Goal: Use online tool/utility: Utilize a website feature to perform a specific function

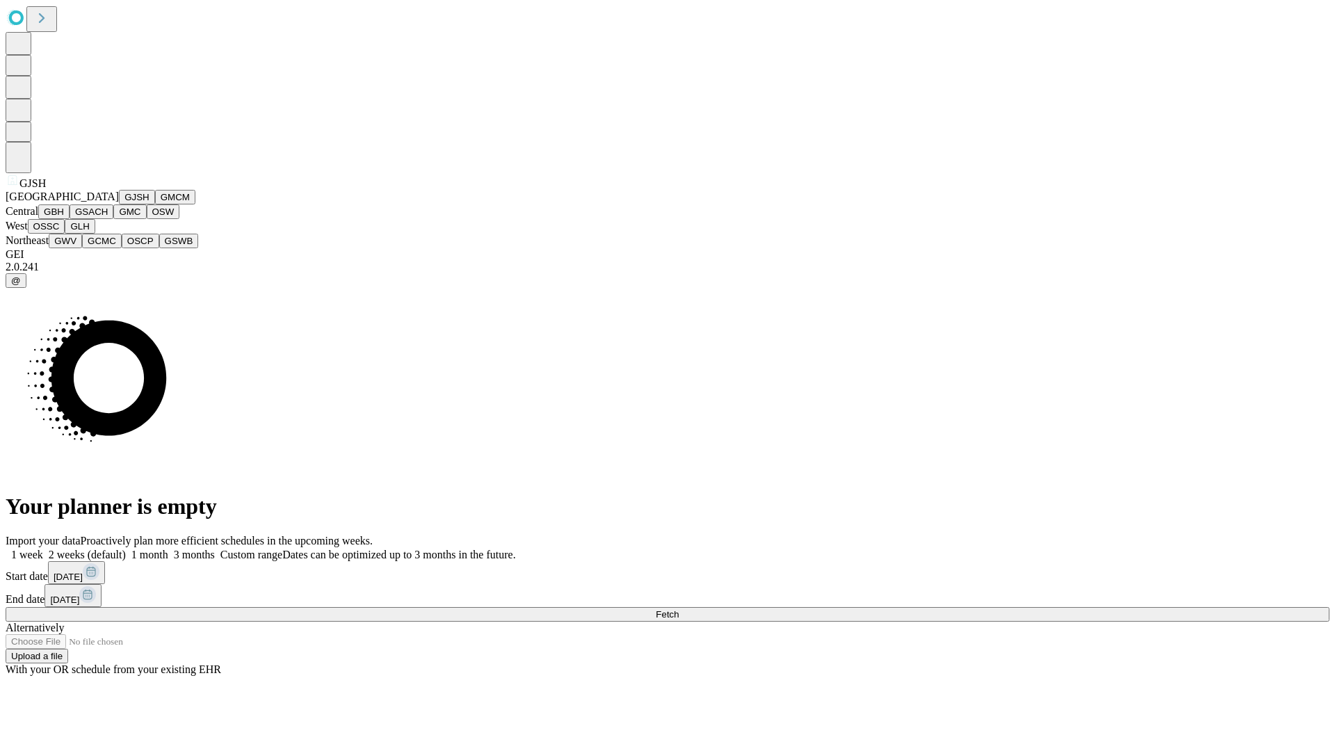
click at [119, 204] on button "GJSH" at bounding box center [137, 197] width 36 height 15
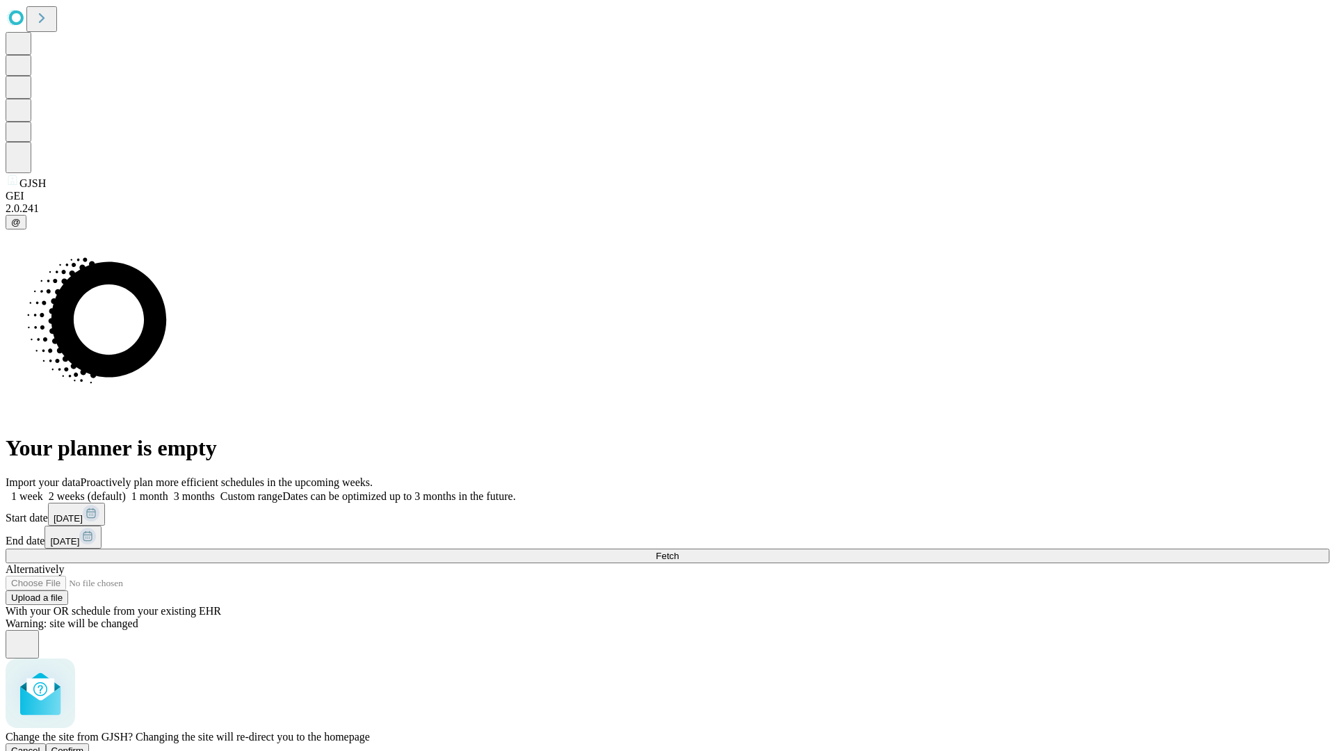
click at [84, 746] on span "Confirm" at bounding box center [67, 751] width 33 height 10
click at [43, 490] on label "1 week" at bounding box center [25, 496] width 38 height 12
click at [679, 551] on span "Fetch" at bounding box center [667, 556] width 23 height 10
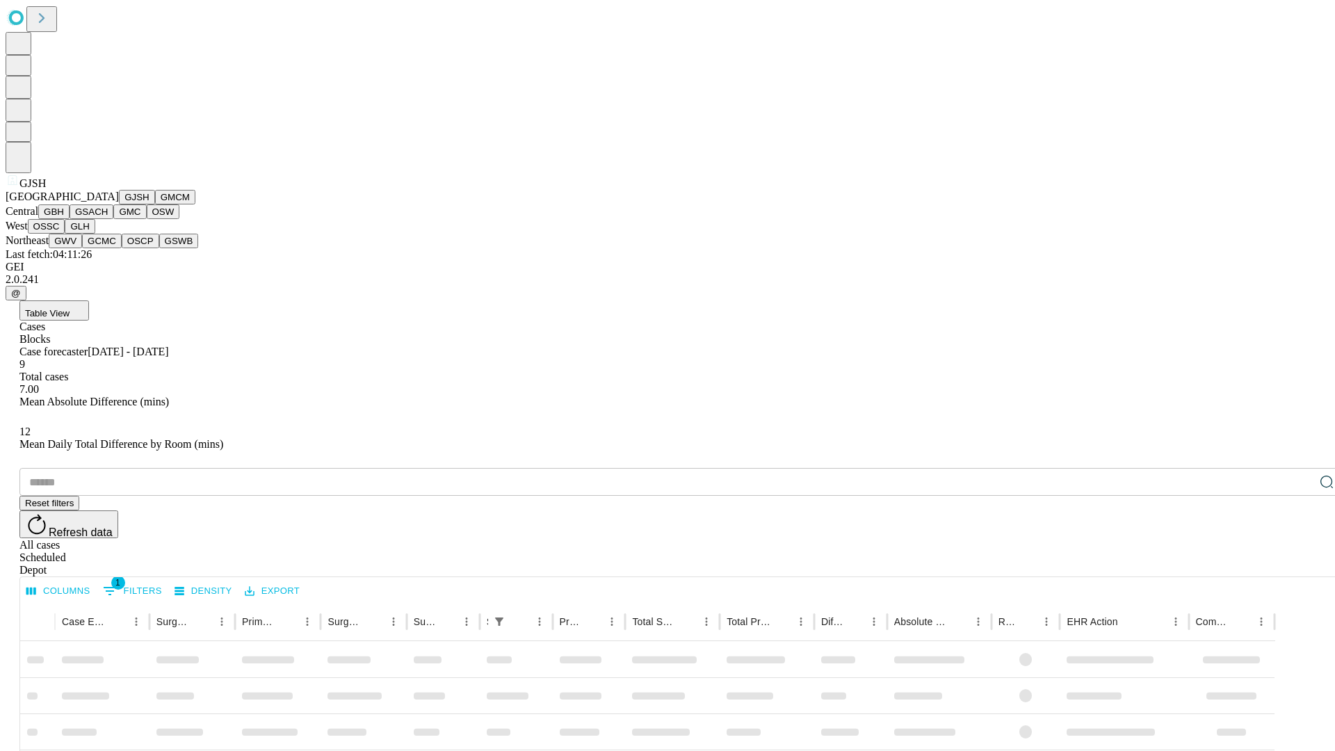
click at [155, 204] on button "GMCM" at bounding box center [175, 197] width 40 height 15
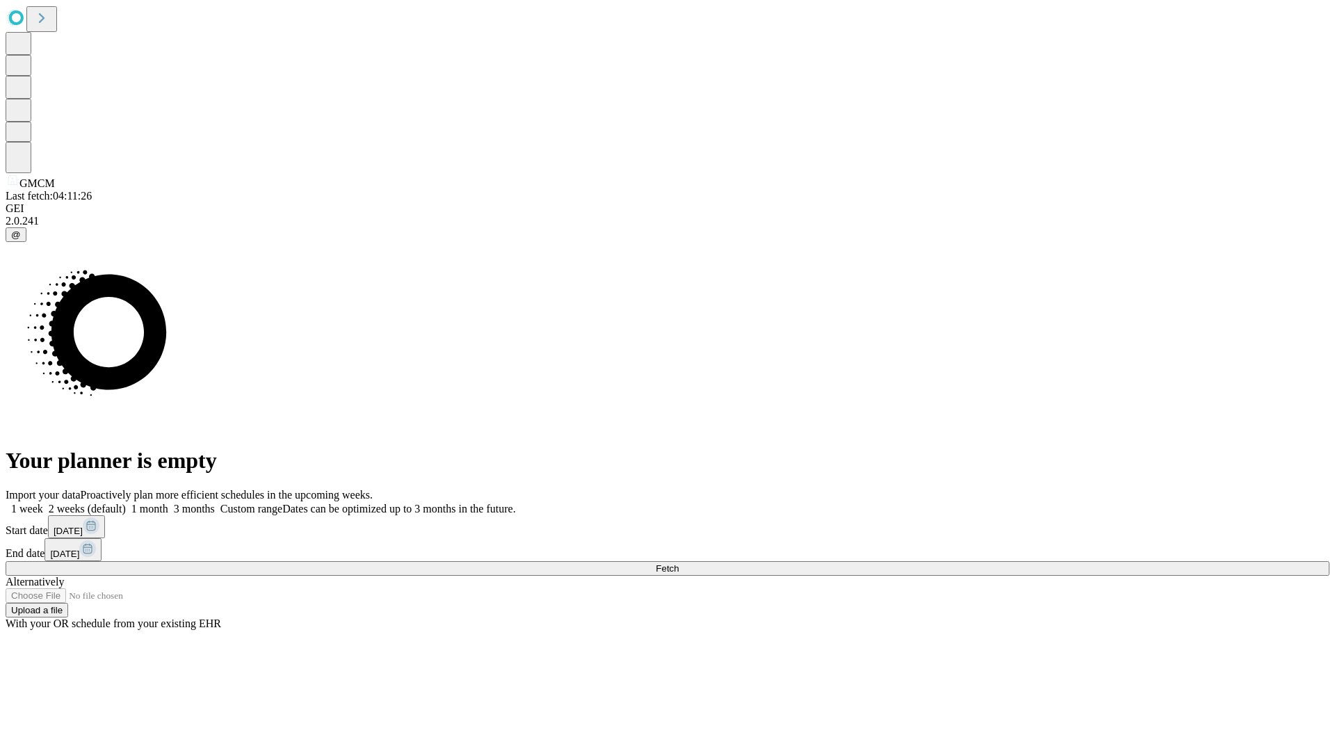
click at [43, 503] on label "1 week" at bounding box center [25, 509] width 38 height 12
click at [679, 563] on span "Fetch" at bounding box center [667, 568] width 23 height 10
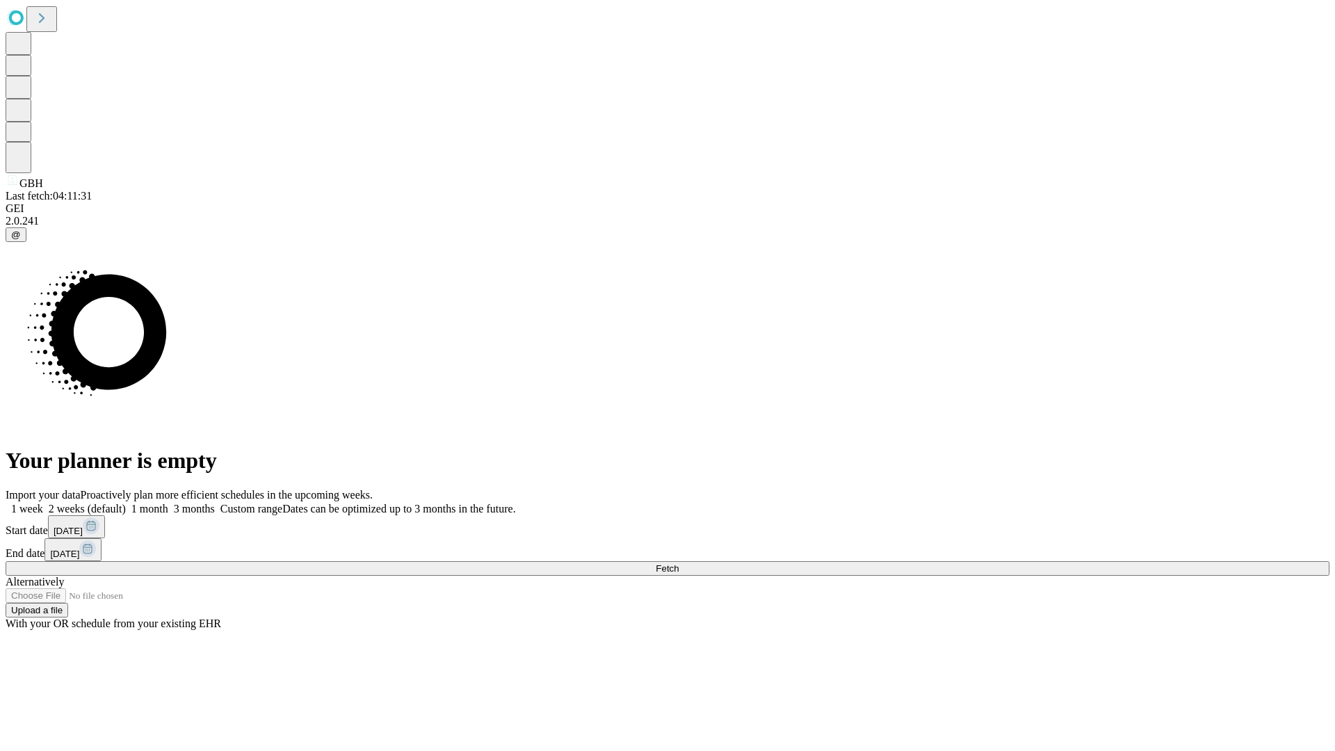
click at [43, 503] on label "1 week" at bounding box center [25, 509] width 38 height 12
click at [679, 563] on span "Fetch" at bounding box center [667, 568] width 23 height 10
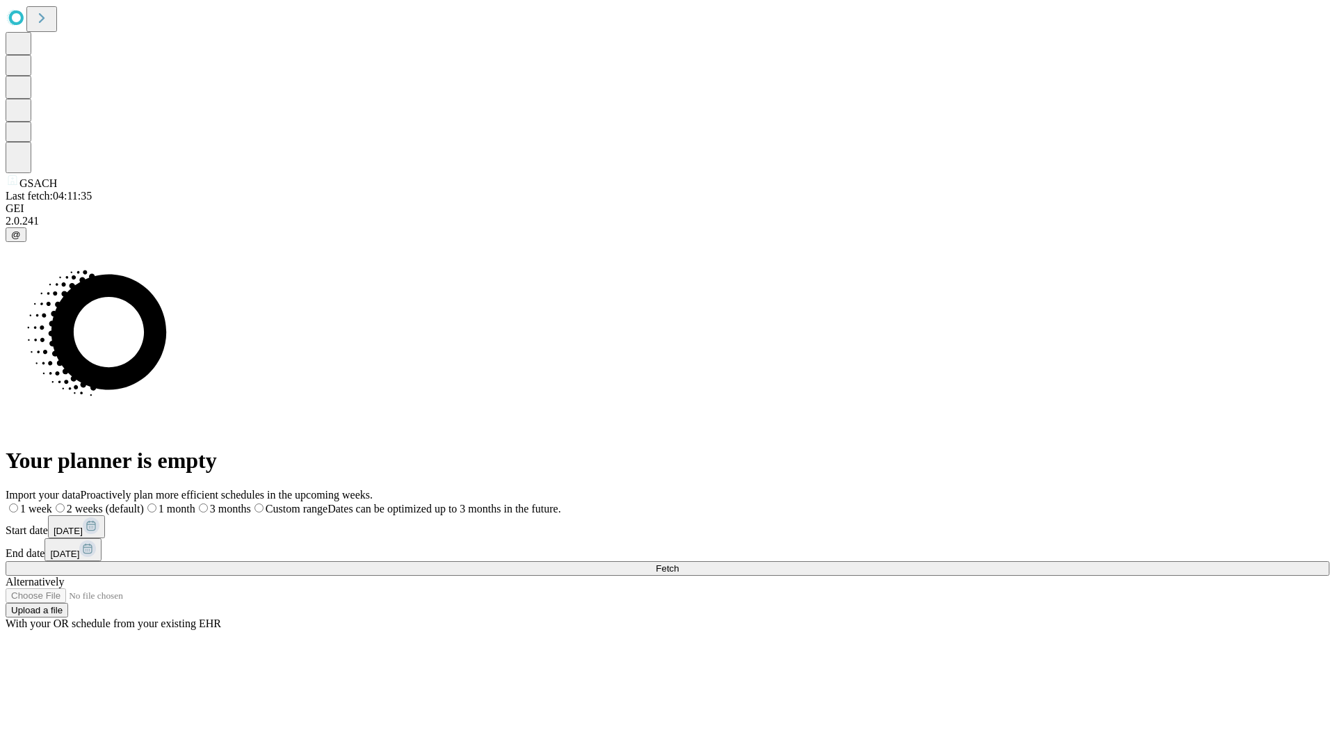
click at [679, 563] on span "Fetch" at bounding box center [667, 568] width 23 height 10
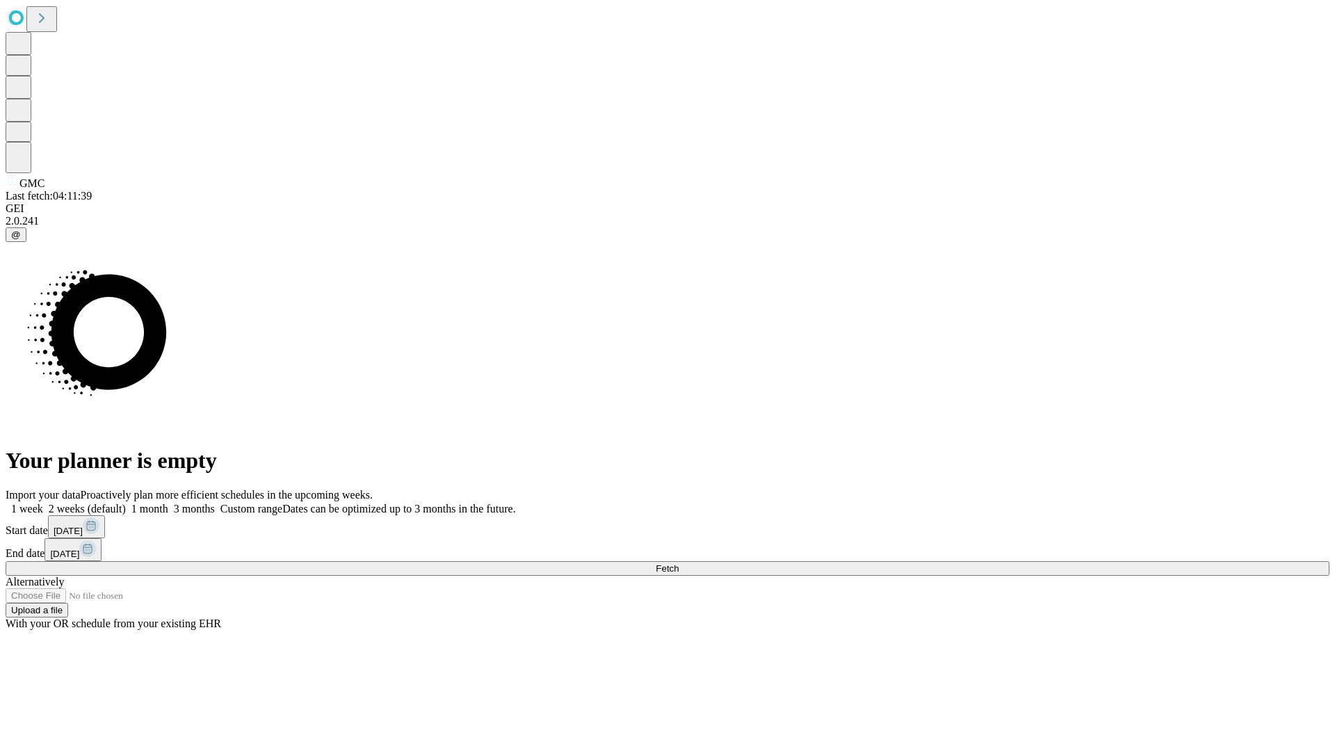
click at [43, 503] on label "1 week" at bounding box center [25, 509] width 38 height 12
click at [679, 563] on span "Fetch" at bounding box center [667, 568] width 23 height 10
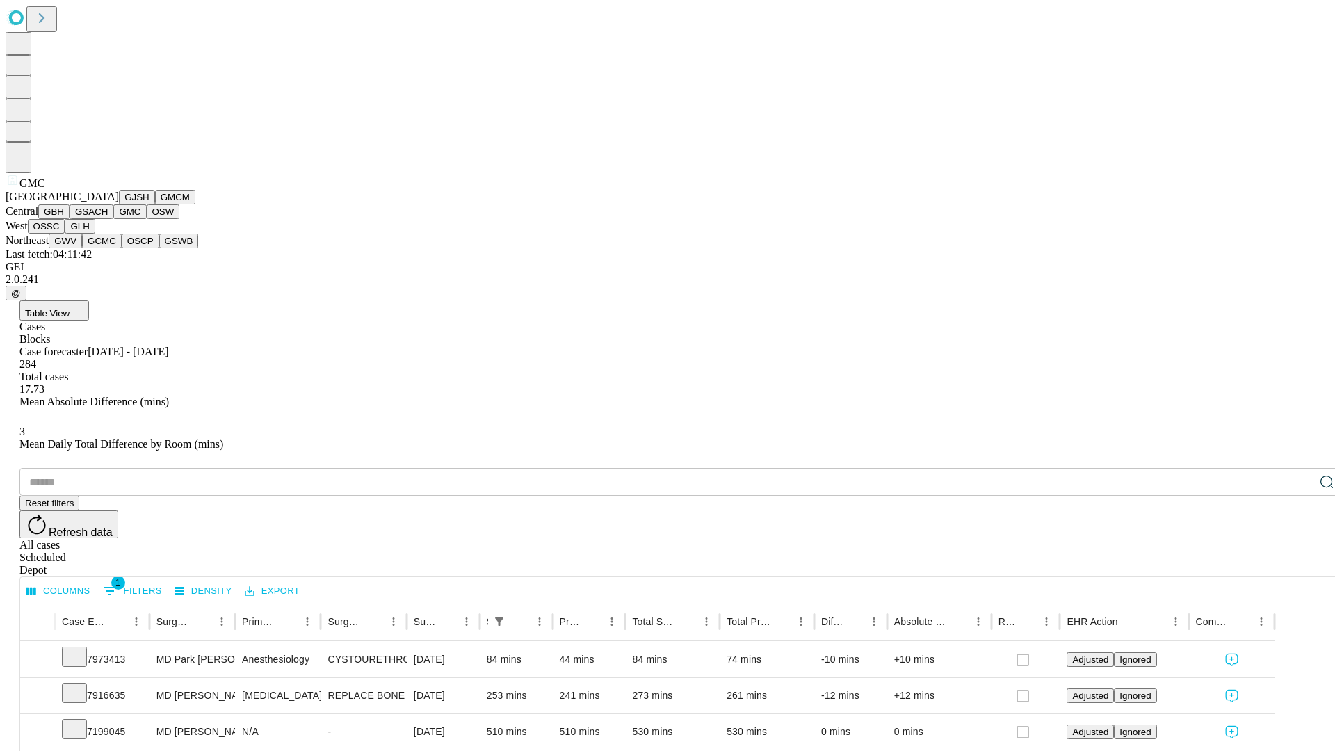
click at [147, 219] on button "OSW" at bounding box center [163, 211] width 33 height 15
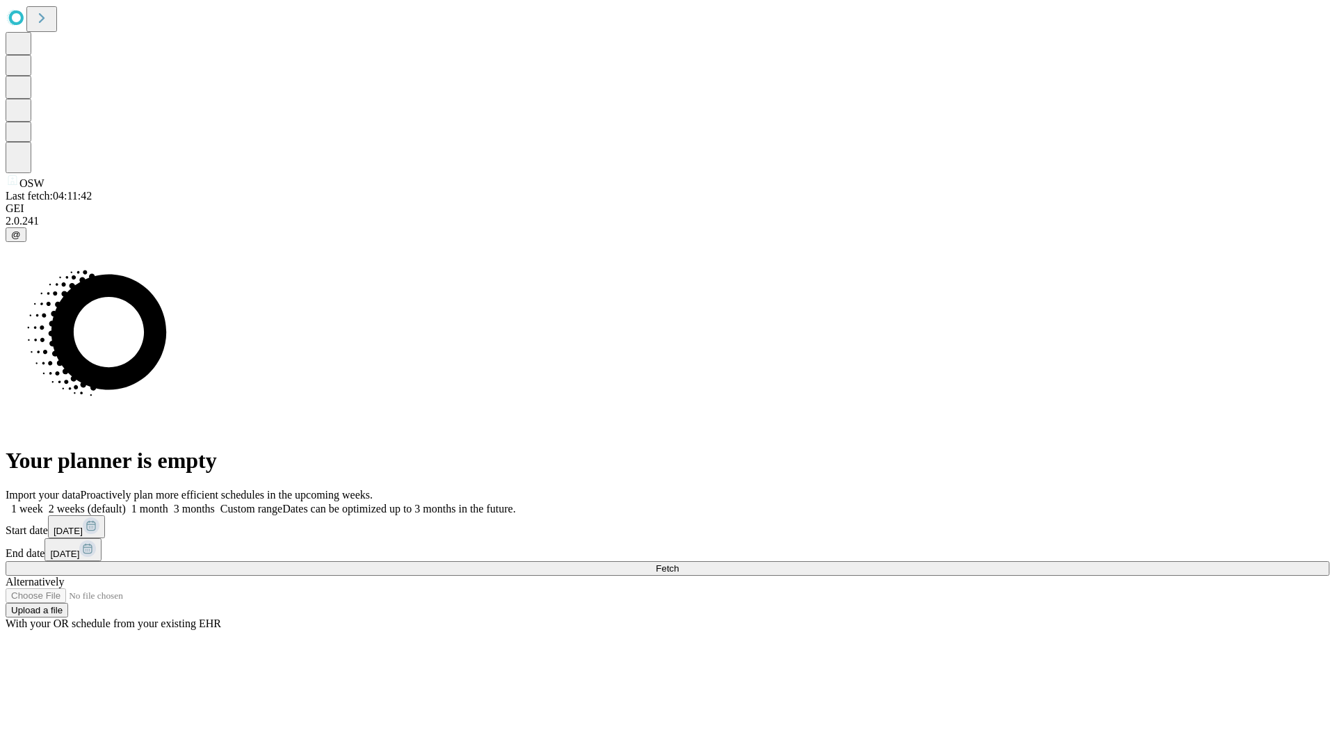
click at [43, 503] on label "1 week" at bounding box center [25, 509] width 38 height 12
click at [679, 563] on span "Fetch" at bounding box center [667, 568] width 23 height 10
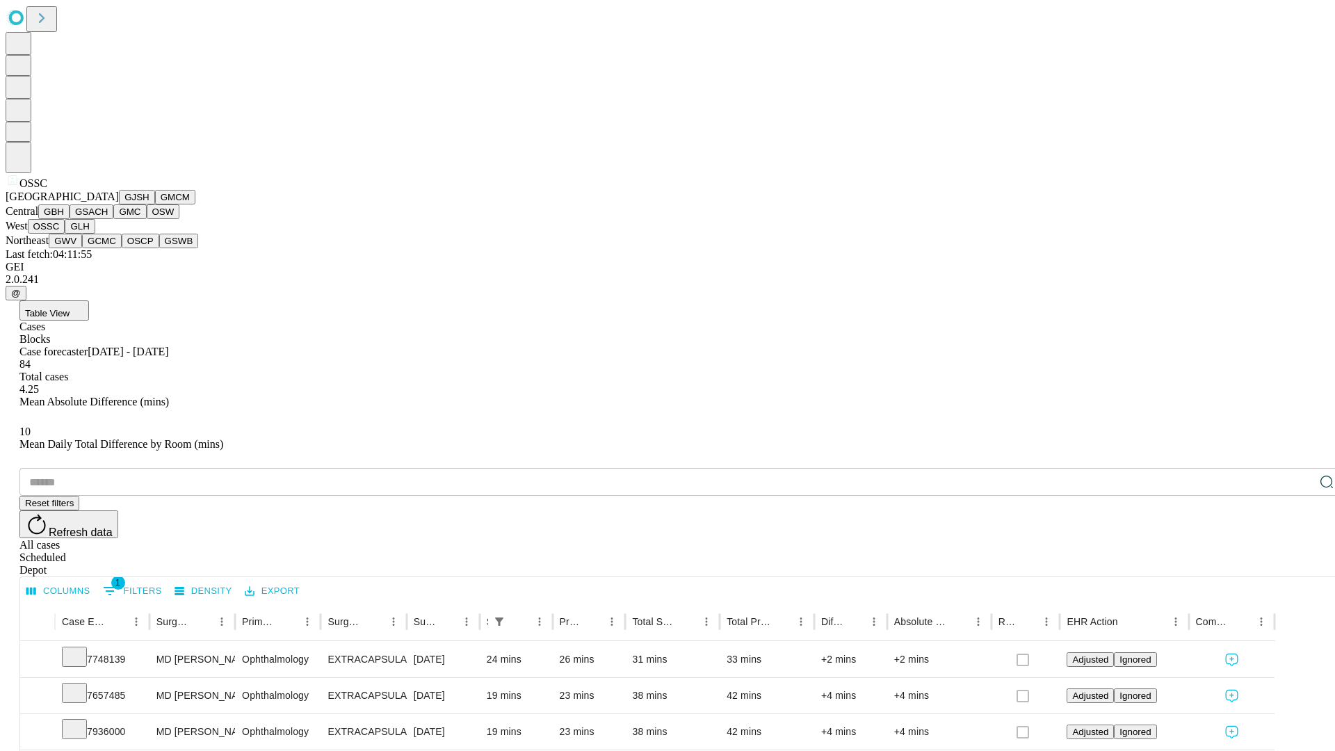
click at [95, 234] on button "GLH" at bounding box center [80, 226] width 30 height 15
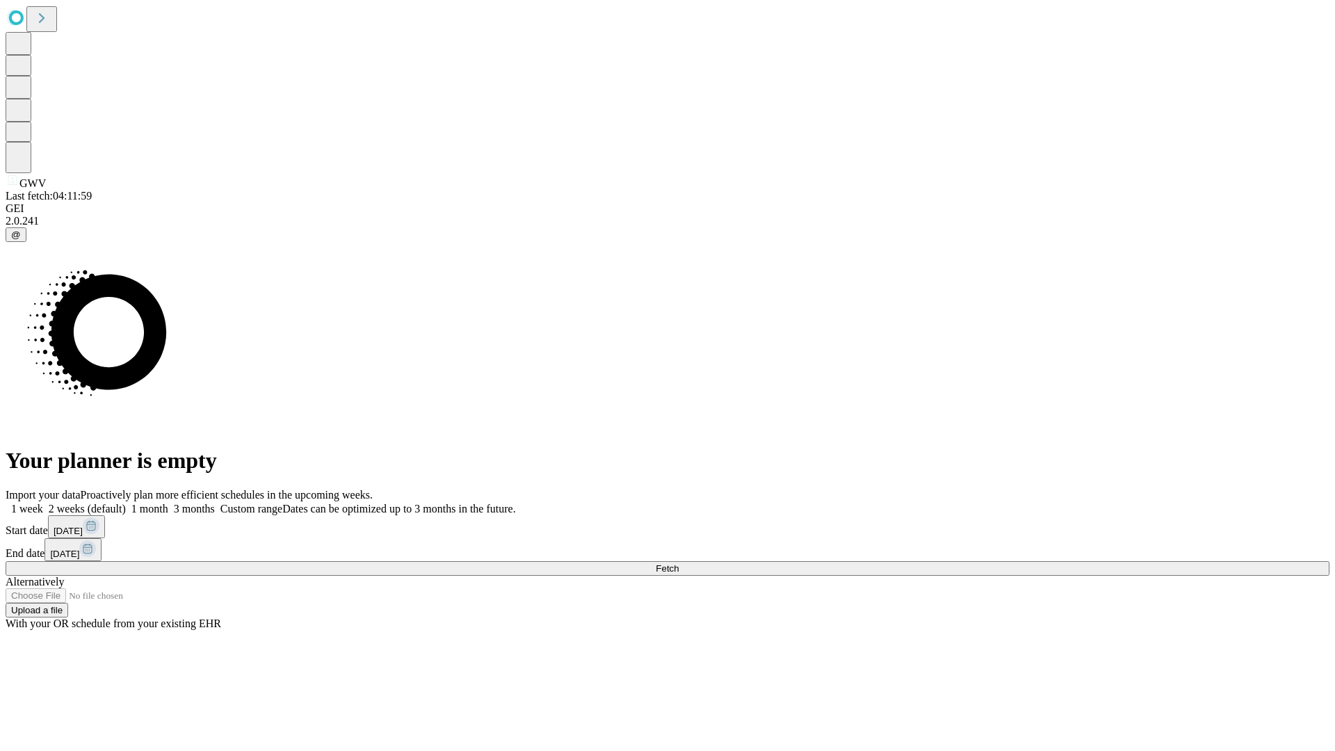
click at [43, 503] on label "1 week" at bounding box center [25, 509] width 38 height 12
click at [679, 563] on span "Fetch" at bounding box center [667, 568] width 23 height 10
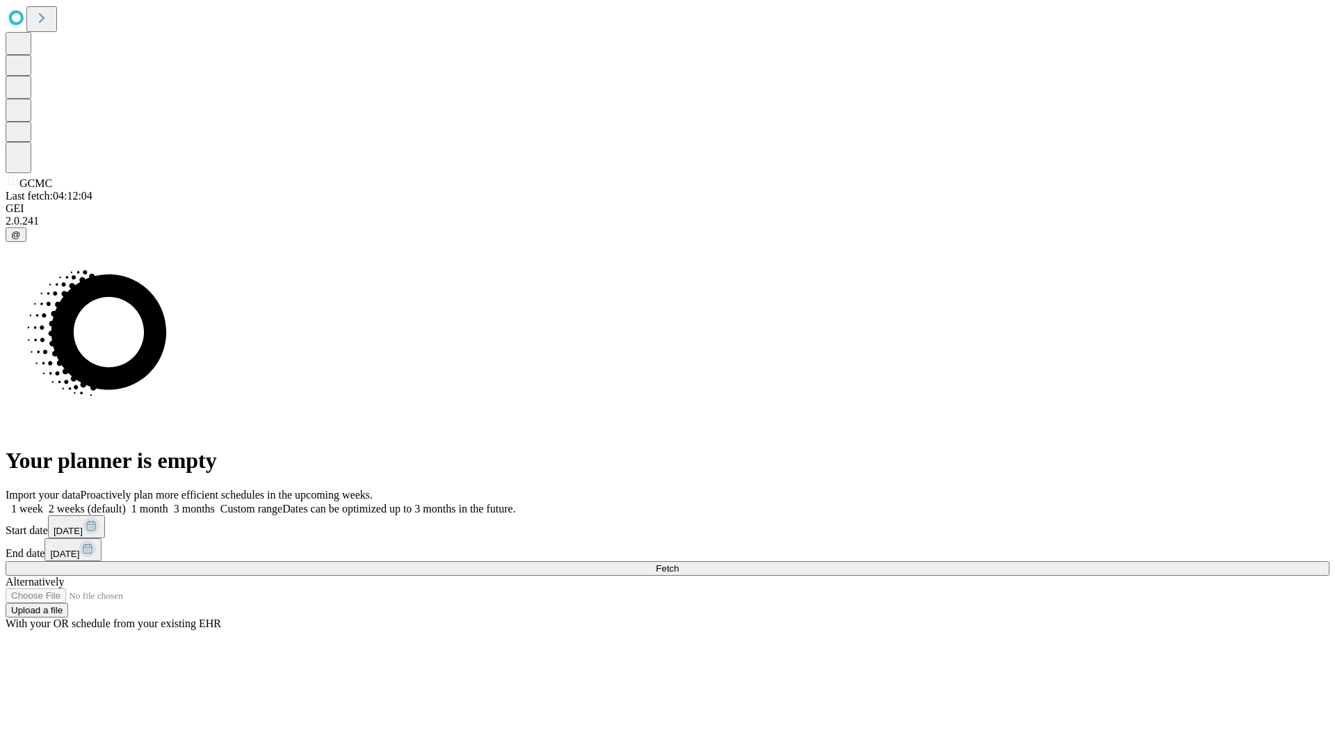
click at [43, 503] on label "1 week" at bounding box center [25, 509] width 38 height 12
click at [679, 563] on span "Fetch" at bounding box center [667, 568] width 23 height 10
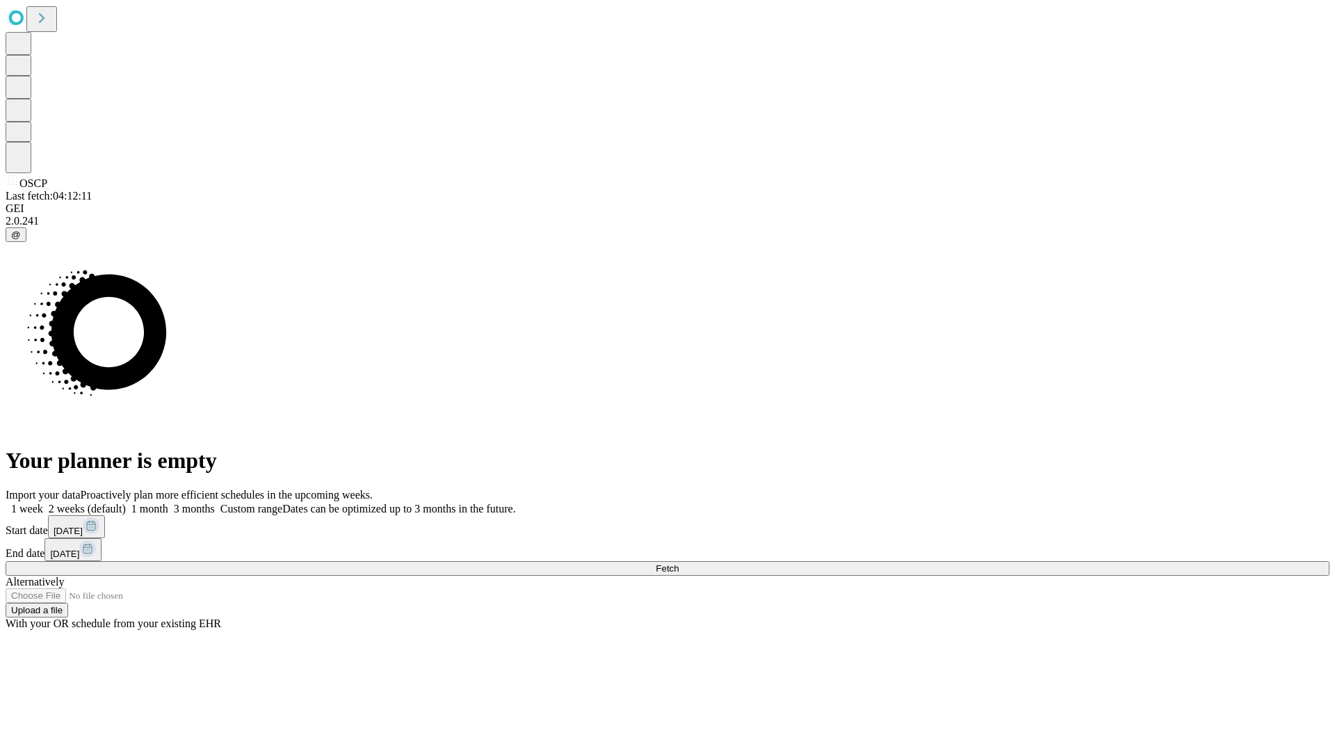
click at [43, 503] on label "1 week" at bounding box center [25, 509] width 38 height 12
click at [679, 563] on span "Fetch" at bounding box center [667, 568] width 23 height 10
